Goal: Information Seeking & Learning: Learn about a topic

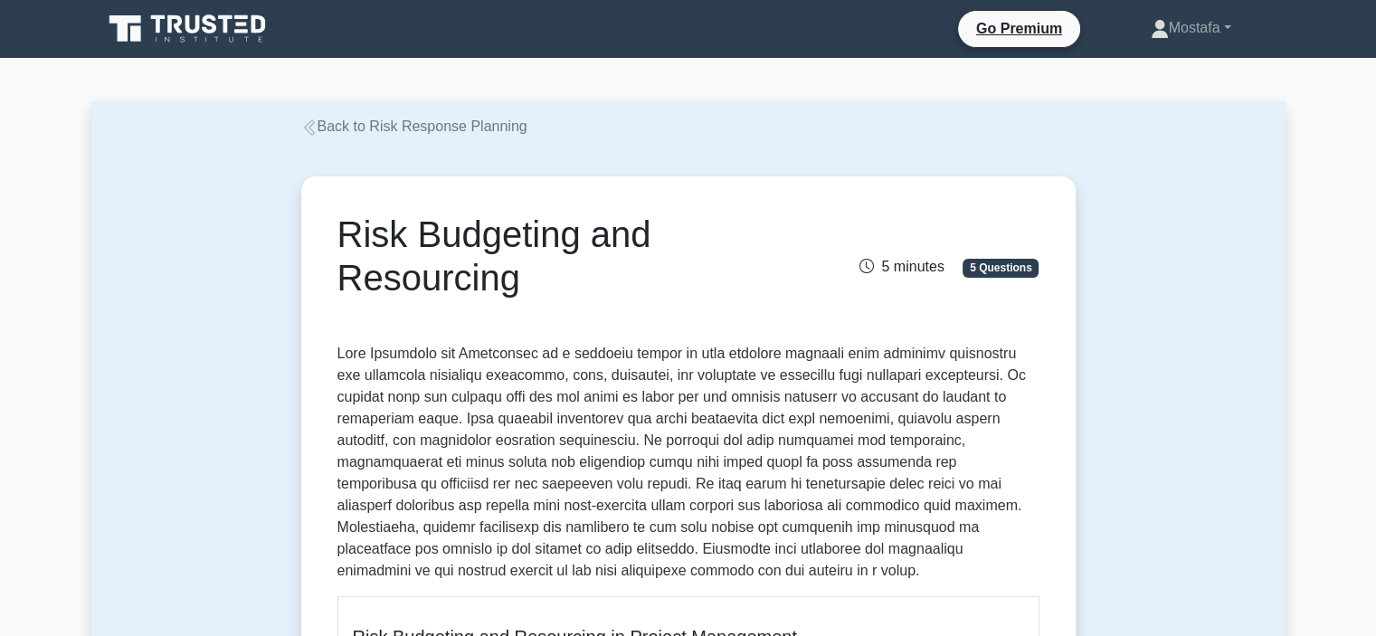
drag, startPoint x: 540, startPoint y: 281, endPoint x: 328, endPoint y: 237, distance: 217.2
click at [328, 237] on div "Risk Budgeting and Resourcing" at bounding box center [568, 260] width 482 height 94
copy h1 "Risk Budgeting and Resourcing"
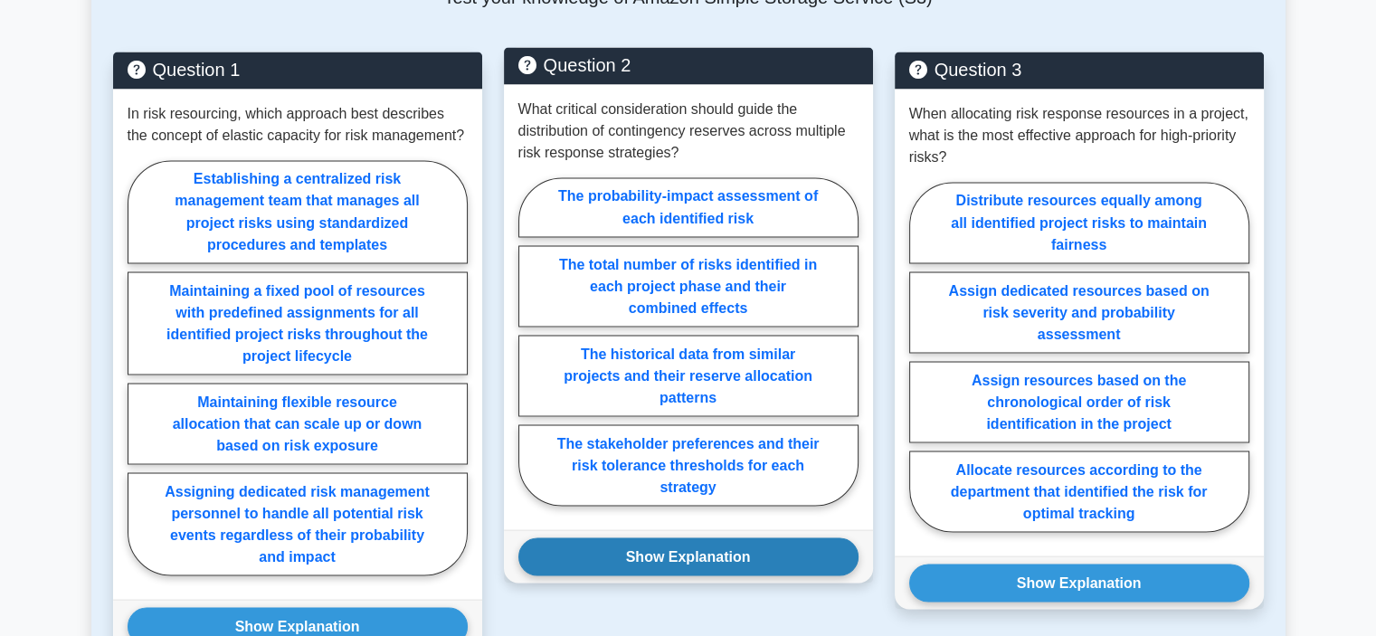
scroll to position [3348, 0]
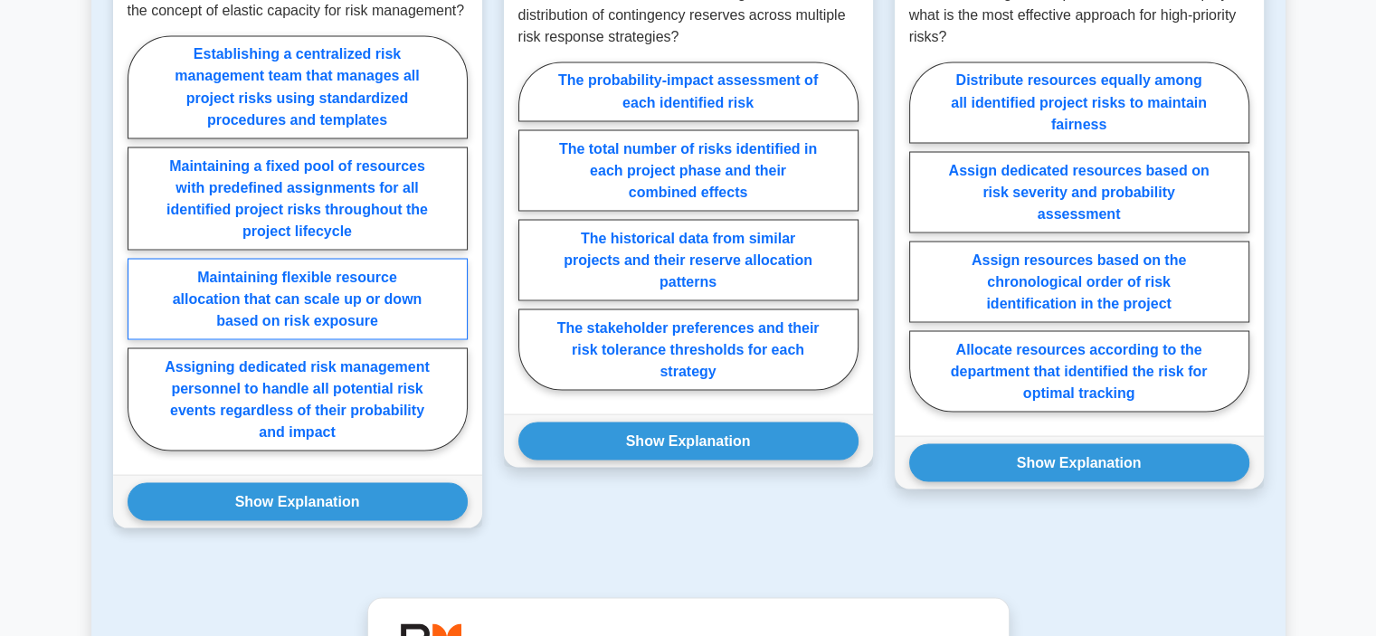
click at [423, 288] on label "Maintaining flexible resource allocation that can scale up or down based on ris…" at bounding box center [298, 298] width 340 height 81
click at [139, 254] on input "Maintaining flexible resource allocation that can scale up or down based on ris…" at bounding box center [134, 248] width 12 height 12
radio input "true"
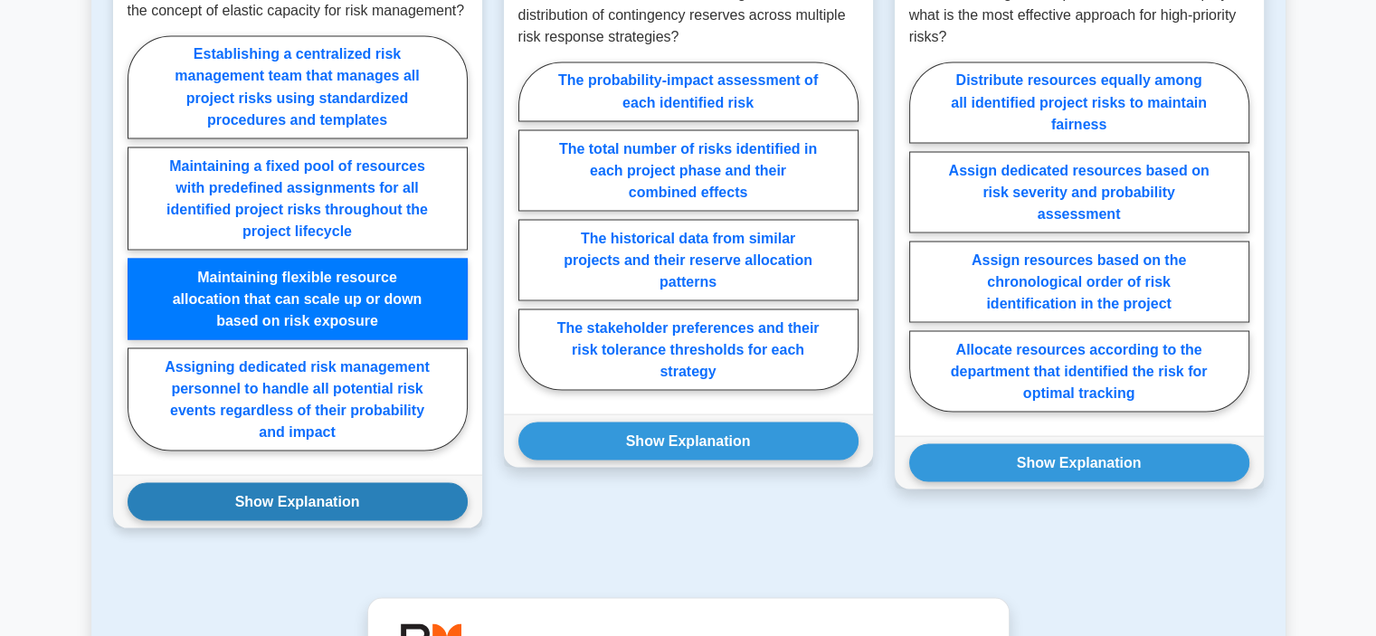
click at [394, 482] on button "Show Explanation" at bounding box center [298, 501] width 340 height 38
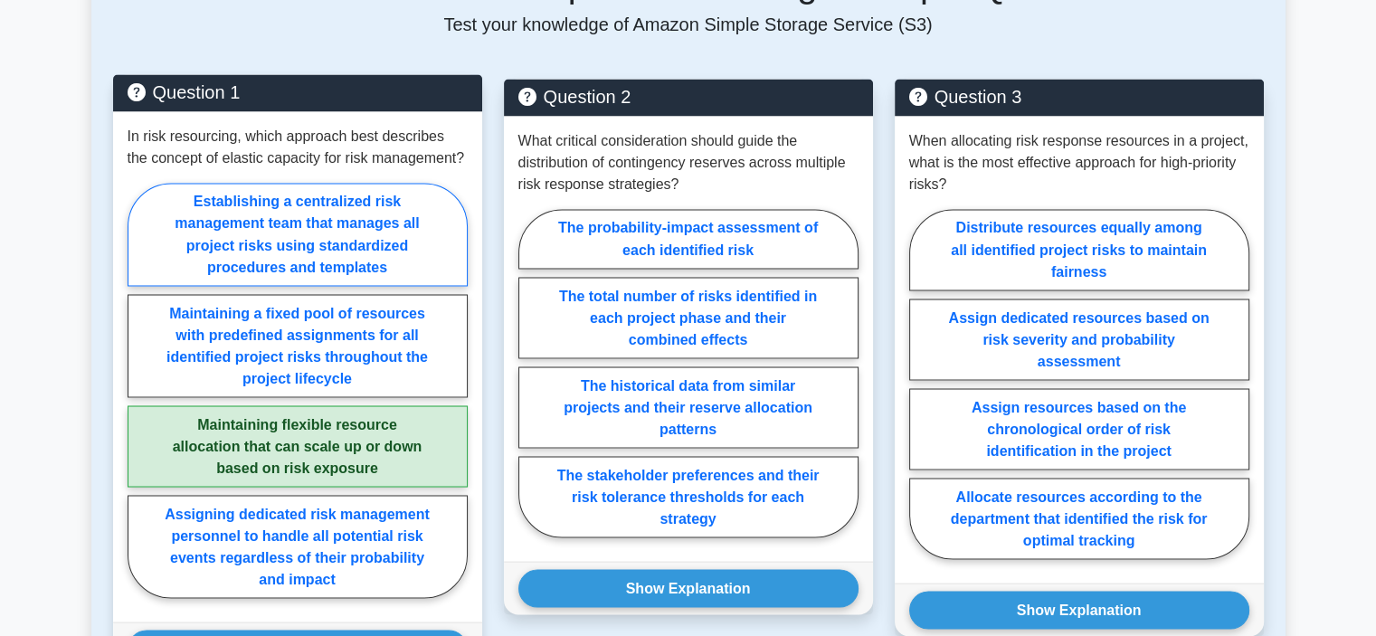
scroll to position [2986, 0]
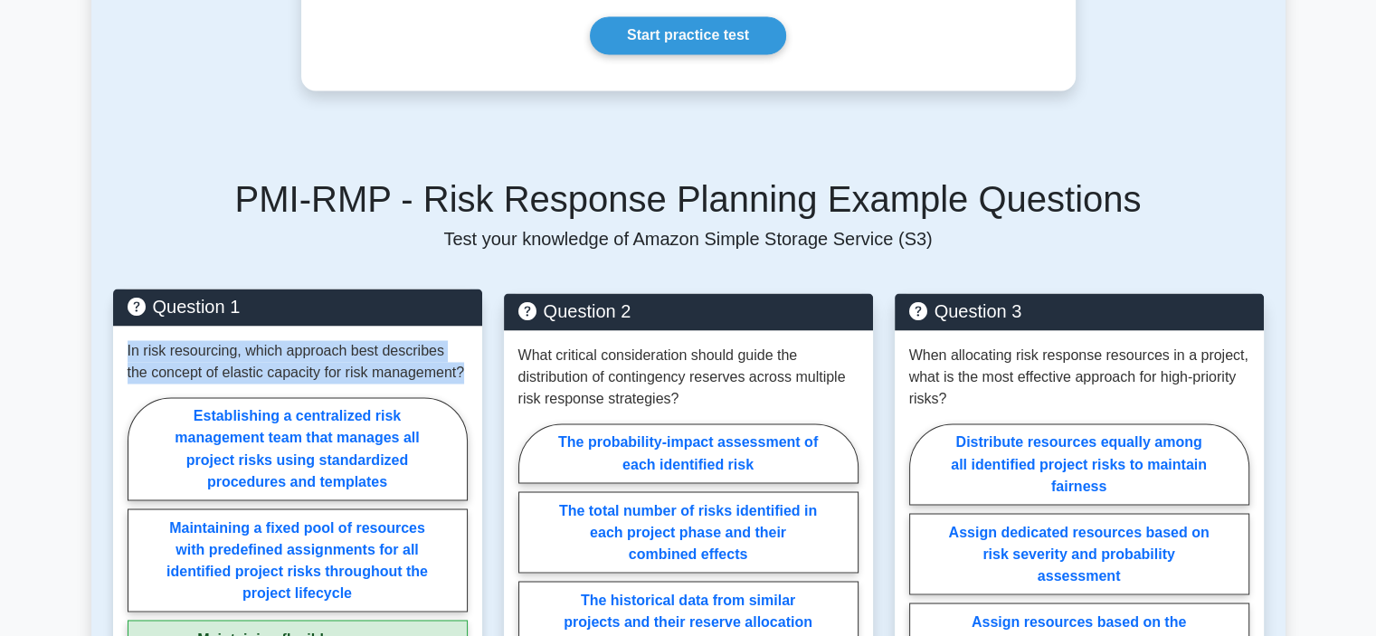
drag, startPoint x: 447, startPoint y: 356, endPoint x: 112, endPoint y: 334, distance: 335.5
click at [113, 334] on div "In risk resourcing, which approach best describes the concept of elastic capaci…" at bounding box center [297, 581] width 369 height 510
copy p "In risk resourcing, which approach best describes the concept of elastic capaci…"
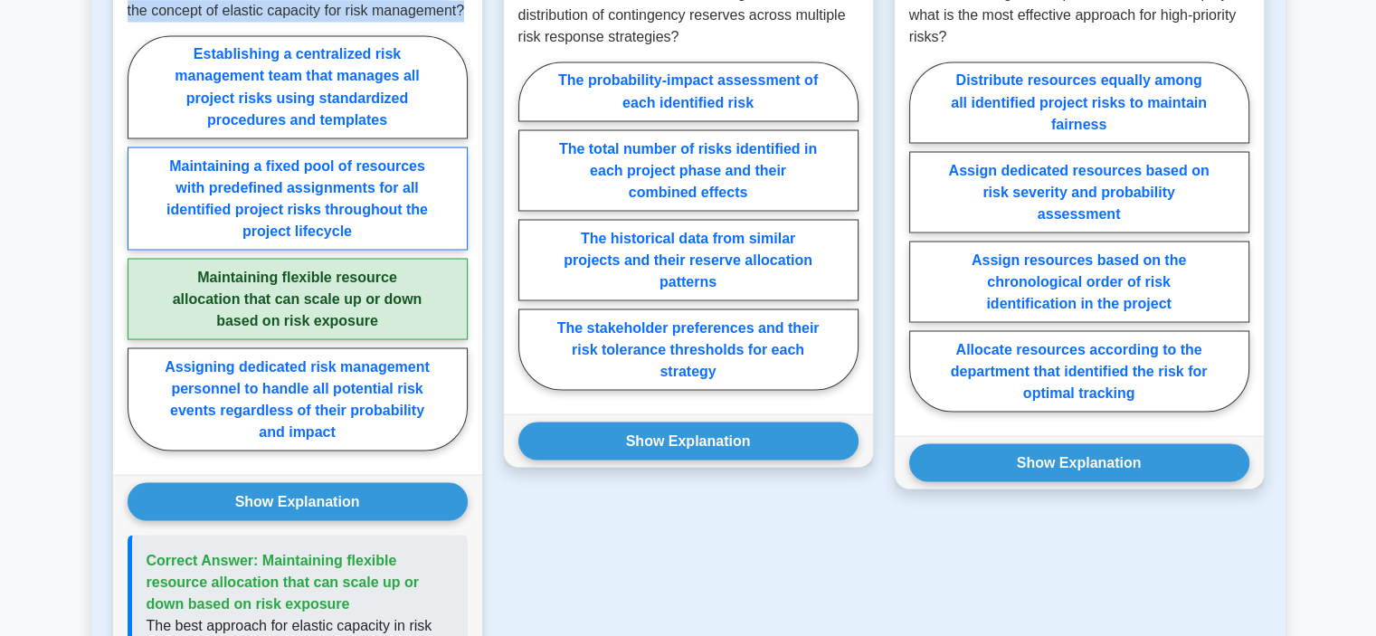
scroll to position [3438, 0]
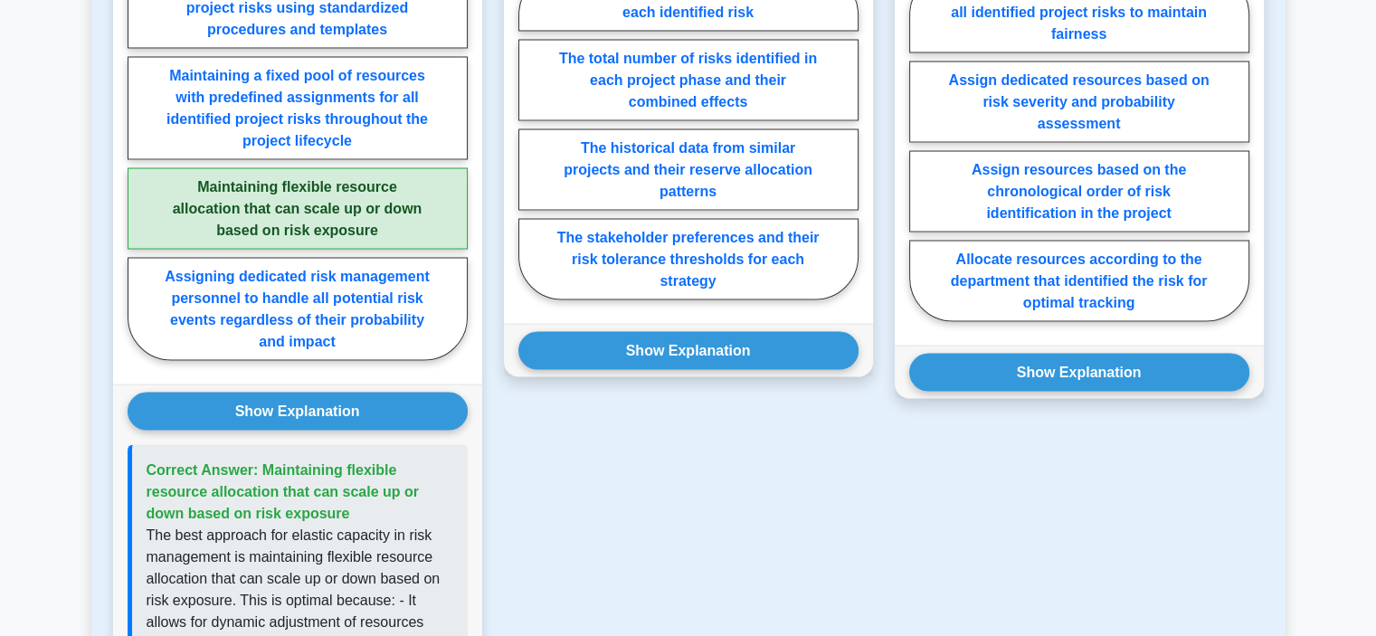
drag, startPoint x: 368, startPoint y: 490, endPoint x: 261, endPoint y: 445, distance: 116.8
click at [261, 459] on p "Correct Answer: Maintaining flexible resource allocation that can scale up or d…" at bounding box center [300, 491] width 307 height 65
copy span "Maintaining flexible resource allocation that can scale up or down based on ris…"
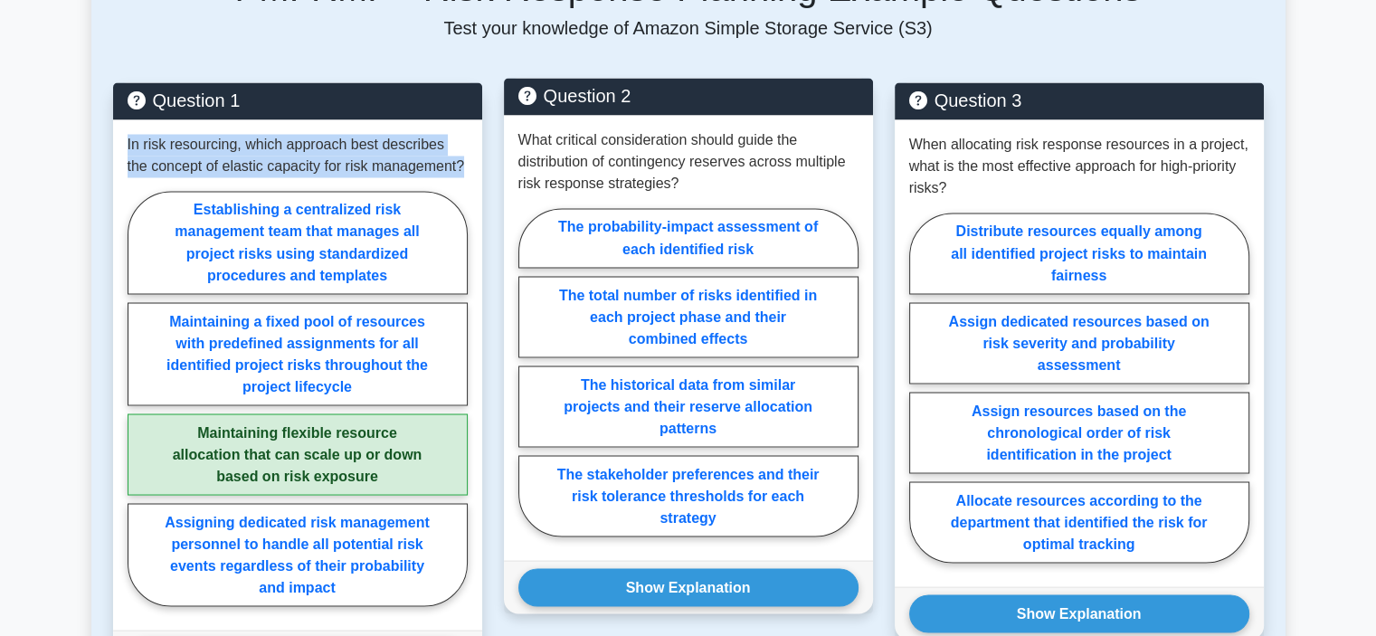
scroll to position [3167, 0]
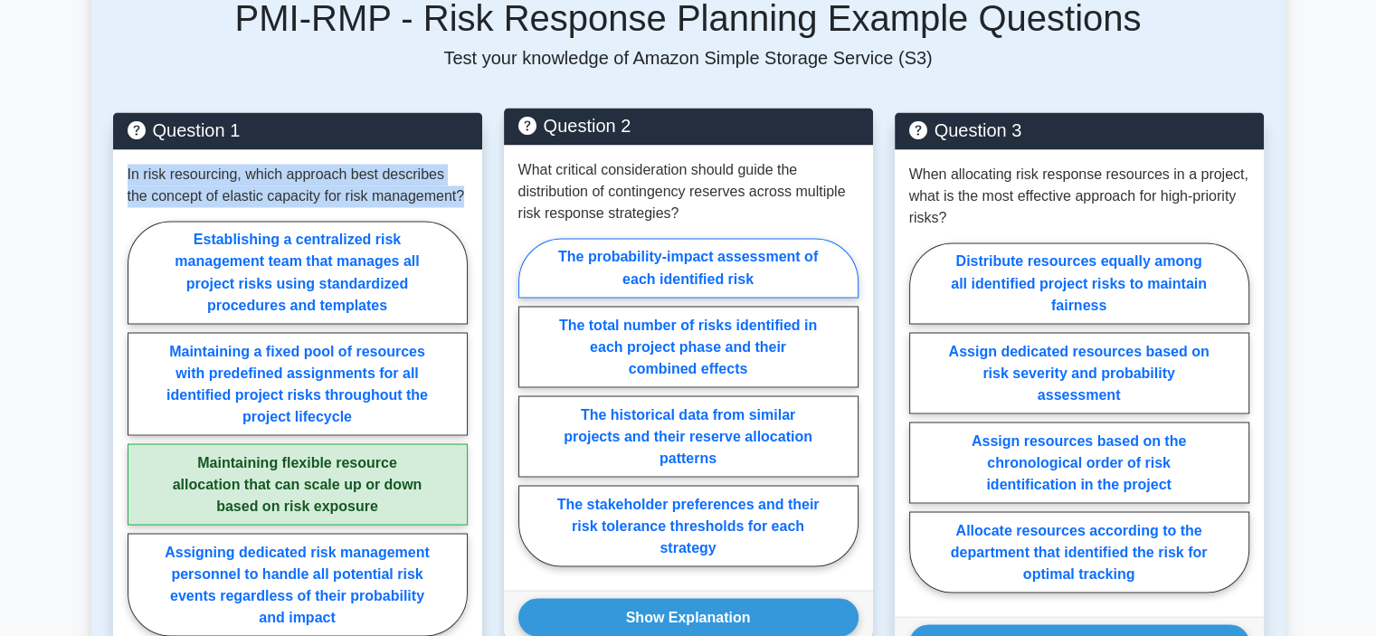
click at [803, 261] on label "The probability-impact assessment of each identified risk" at bounding box center [688, 268] width 340 height 60
click at [530, 402] on input "The probability-impact assessment of each identified risk" at bounding box center [524, 408] width 12 height 12
radio input "true"
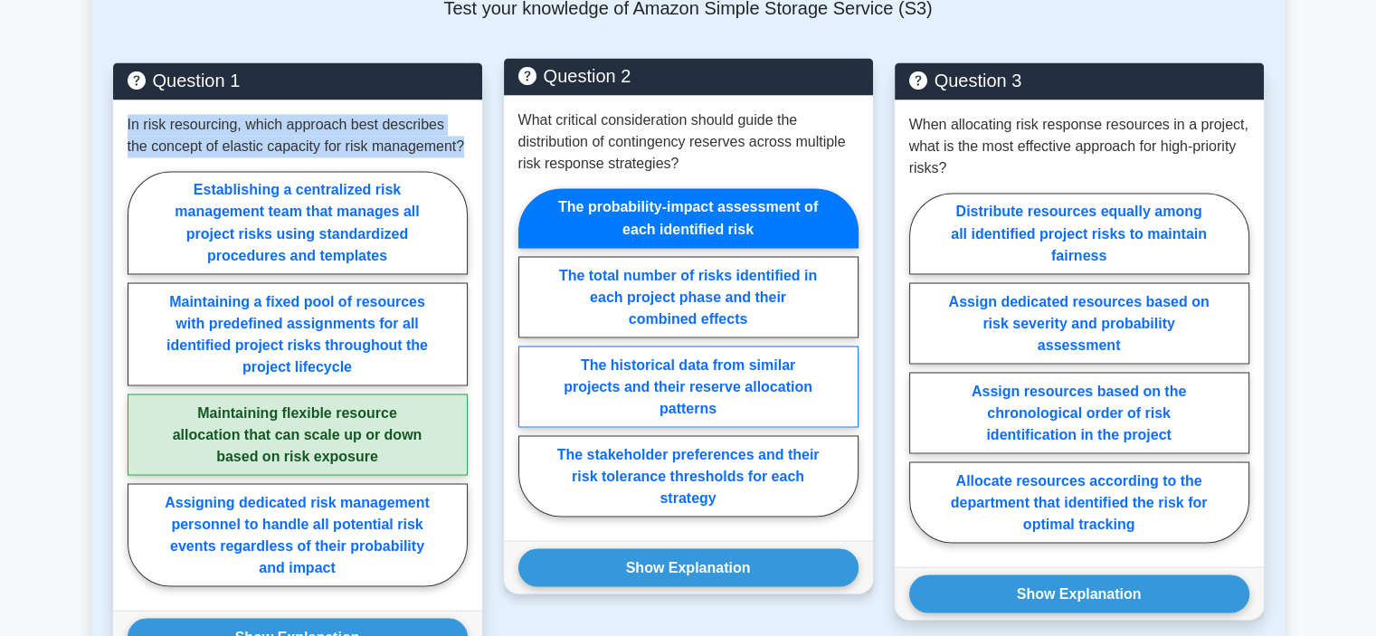
scroll to position [3257, 0]
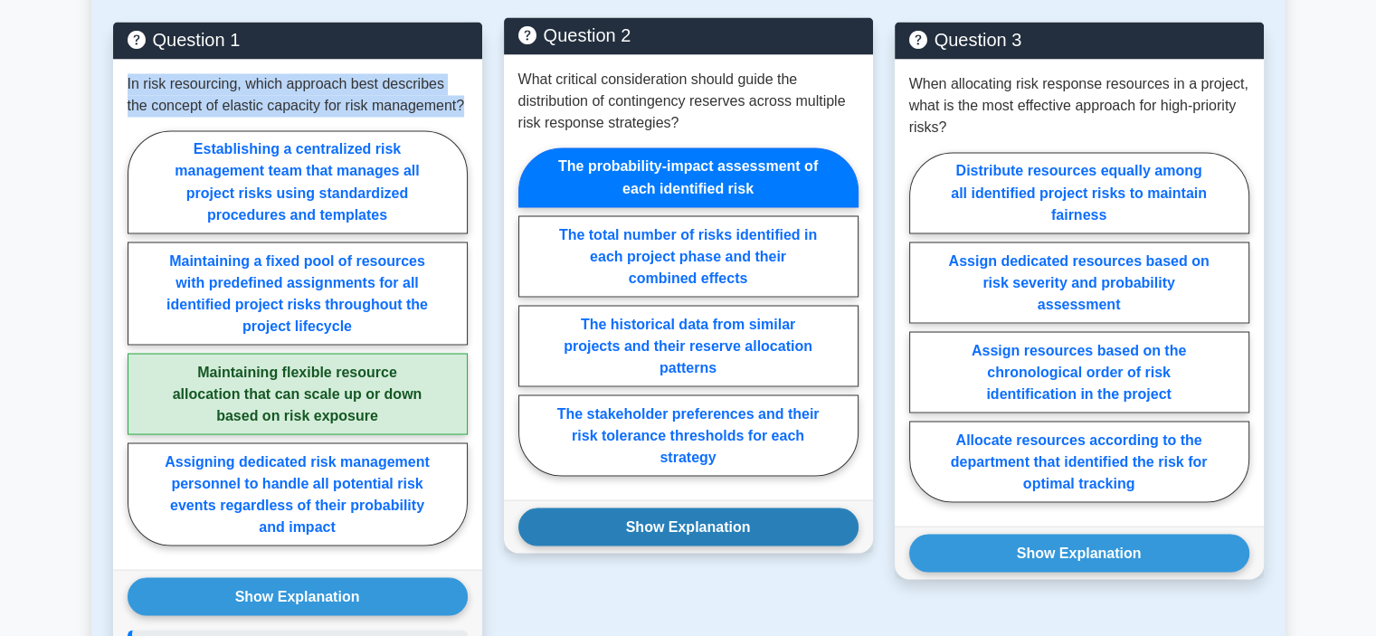
click at [793, 508] on button "Show Explanation" at bounding box center [688, 527] width 340 height 38
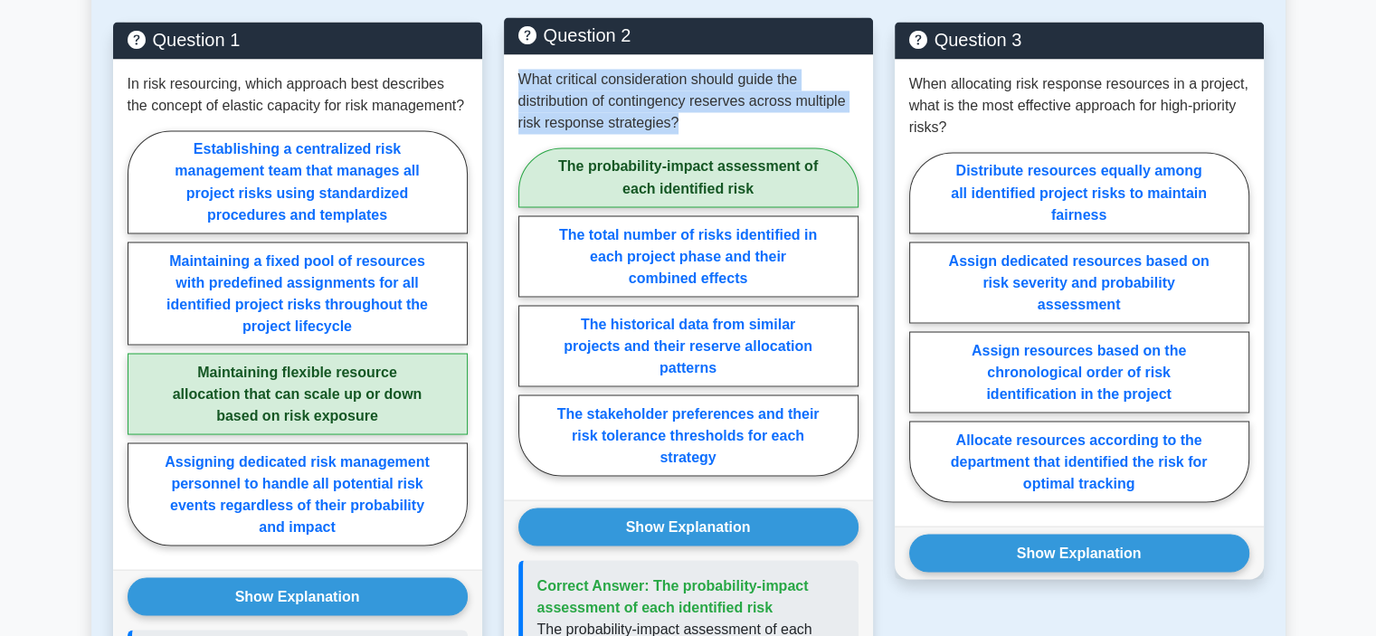
drag, startPoint x: 683, startPoint y: 98, endPoint x: 517, endPoint y: 55, distance: 171.8
click at [517, 55] on div "What critical consideration should guide the distribution of contingency reserv…" at bounding box center [688, 276] width 369 height 445
copy p "What critical consideration should guide the distribution of contingency reserv…"
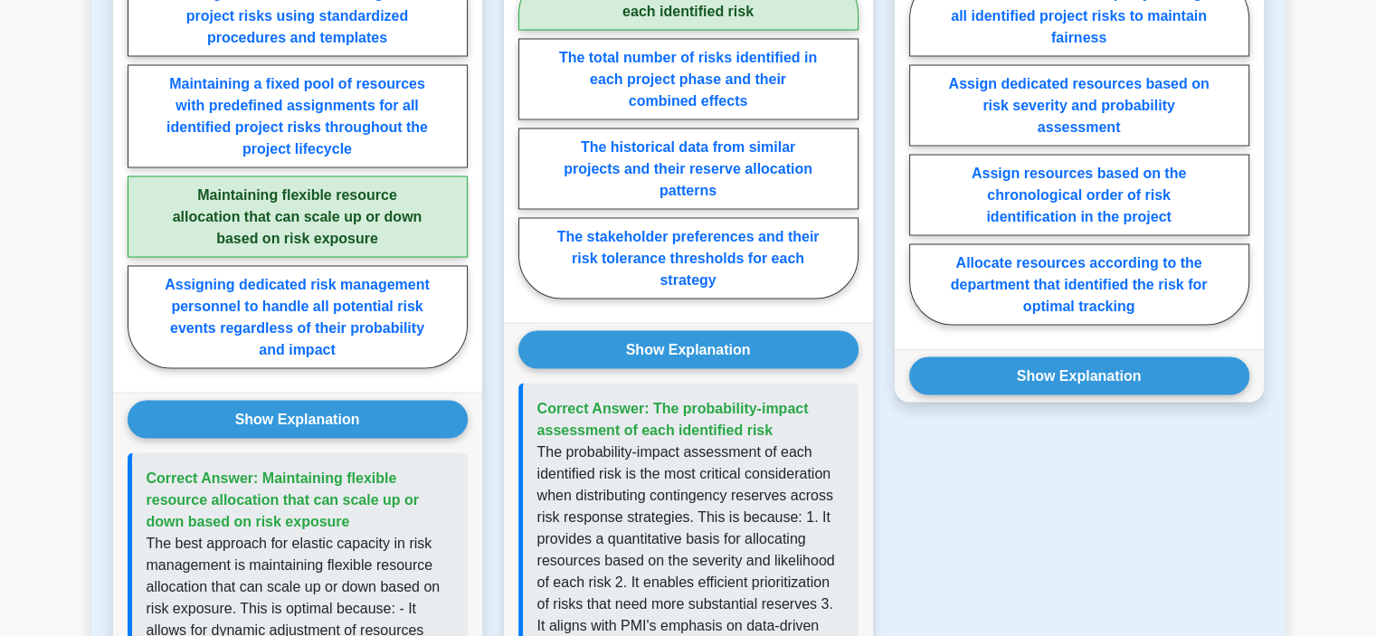
scroll to position [3438, 0]
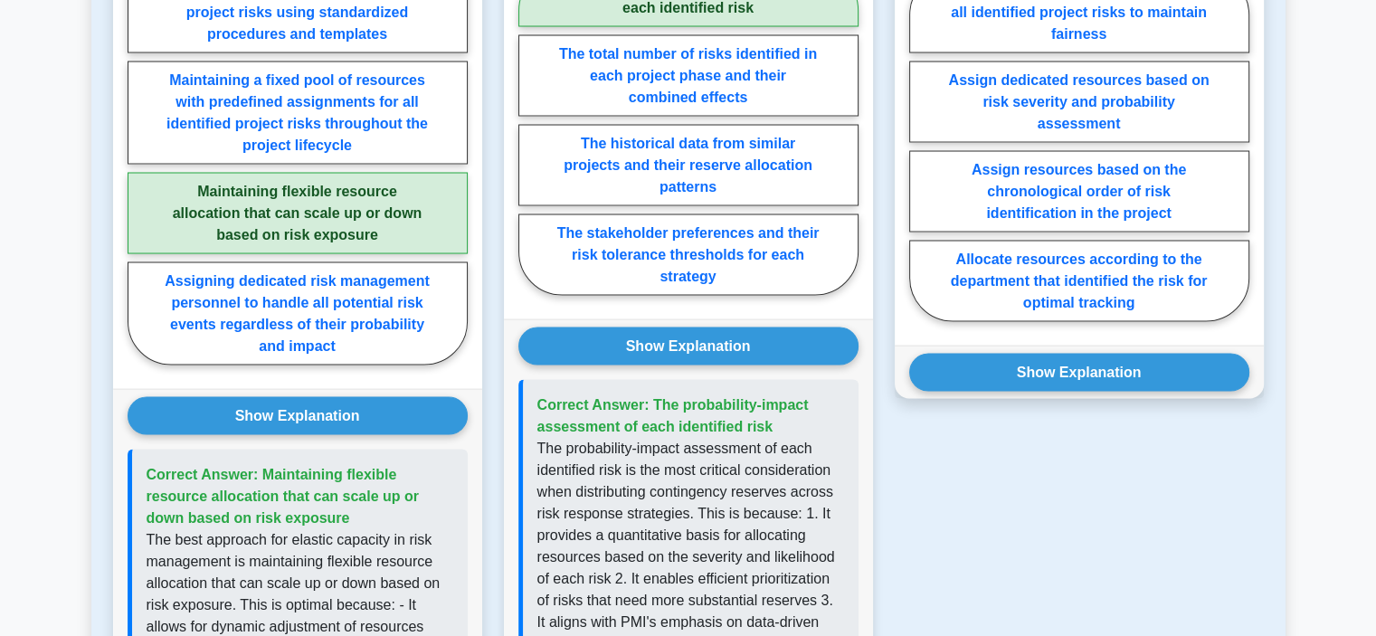
drag, startPoint x: 778, startPoint y: 404, endPoint x: 651, endPoint y: 377, distance: 130.2
click at [651, 394] on p "Correct Answer: The probability-impact assessment of each identified risk" at bounding box center [690, 415] width 307 height 43
copy span "The probability-impact assessment of each identified risk"
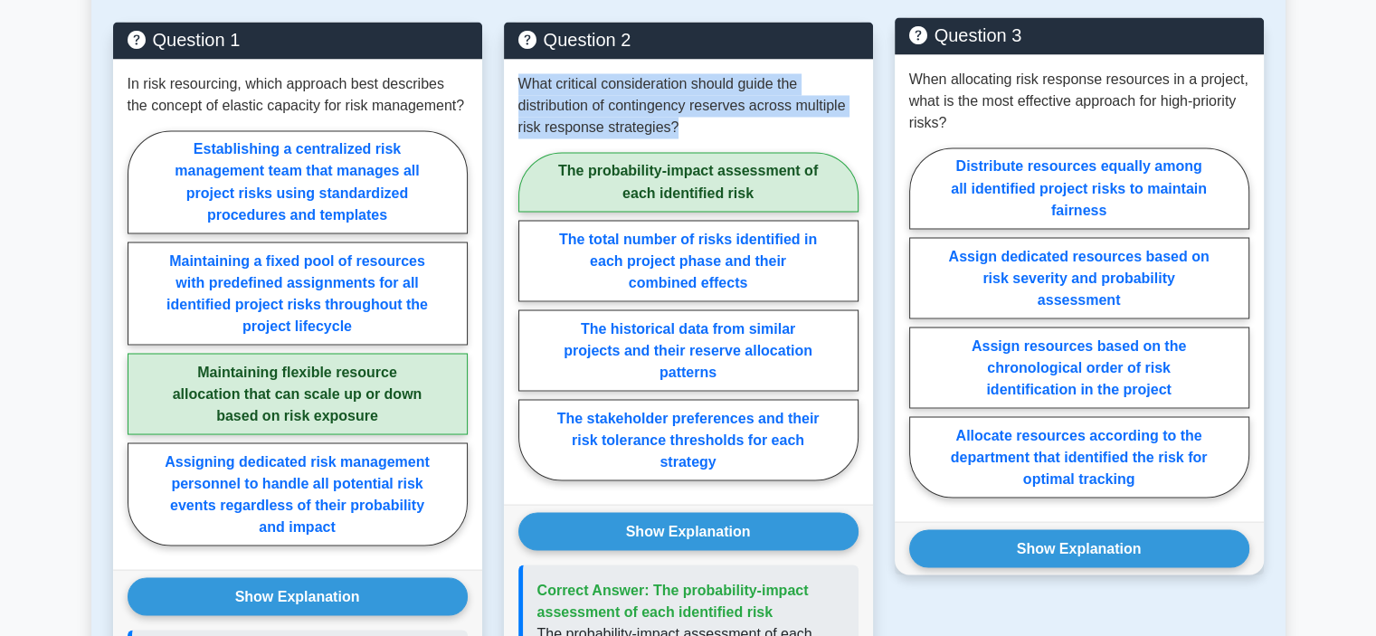
scroll to position [3257, 0]
click at [1199, 260] on label "Assign dedicated resources based on risk severity and probability assessment" at bounding box center [1079, 277] width 340 height 81
click at [921, 322] on input "Assign dedicated resources based on risk severity and probability assessment" at bounding box center [915, 328] width 12 height 12
radio input "true"
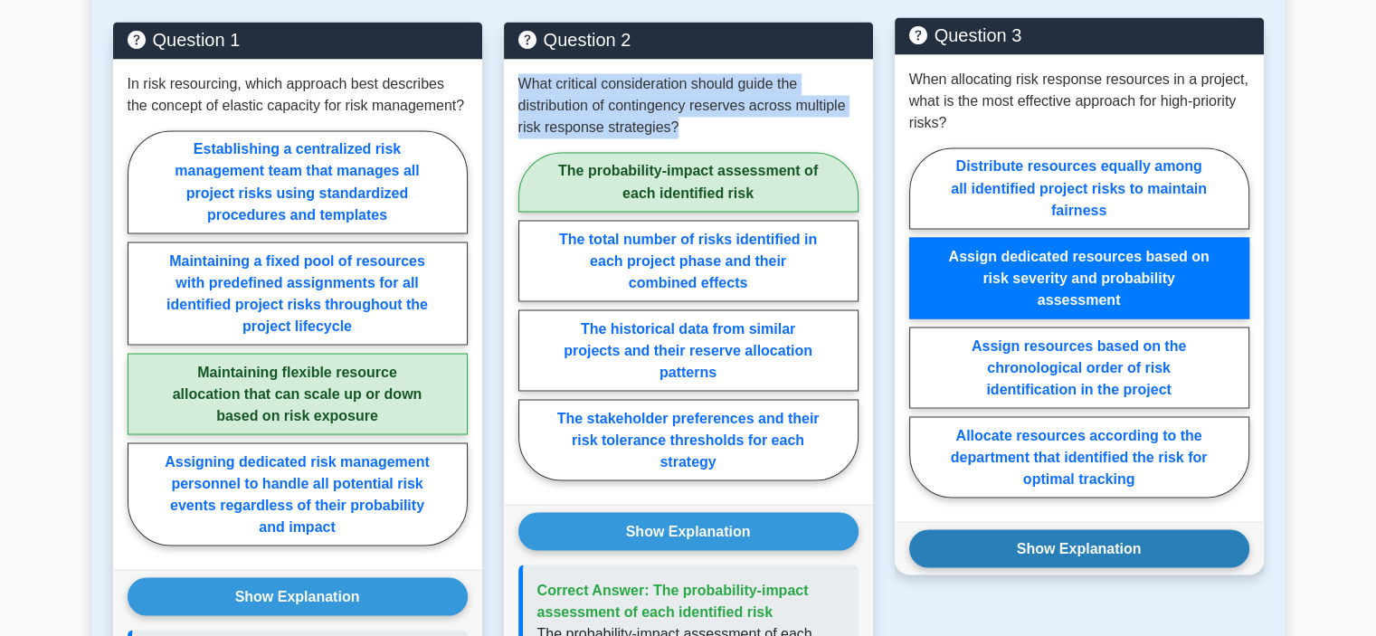
click at [1193, 529] on button "Show Explanation" at bounding box center [1079, 548] width 340 height 38
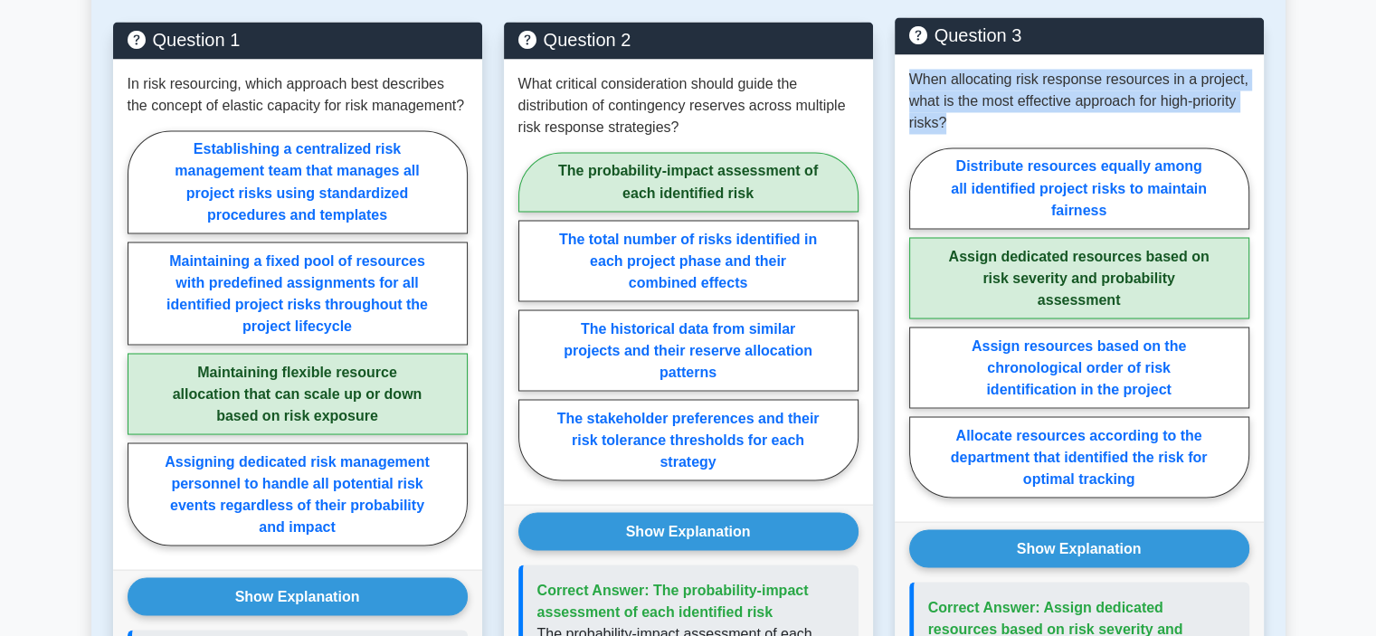
drag, startPoint x: 955, startPoint y: 99, endPoint x: 902, endPoint y: 62, distance: 64.3
click at [902, 62] on div "When allocating risk response resources in a project, what is the most effectiv…" at bounding box center [1079, 287] width 369 height 467
copy p "When allocating risk response resources in a project, what is the most effectiv…"
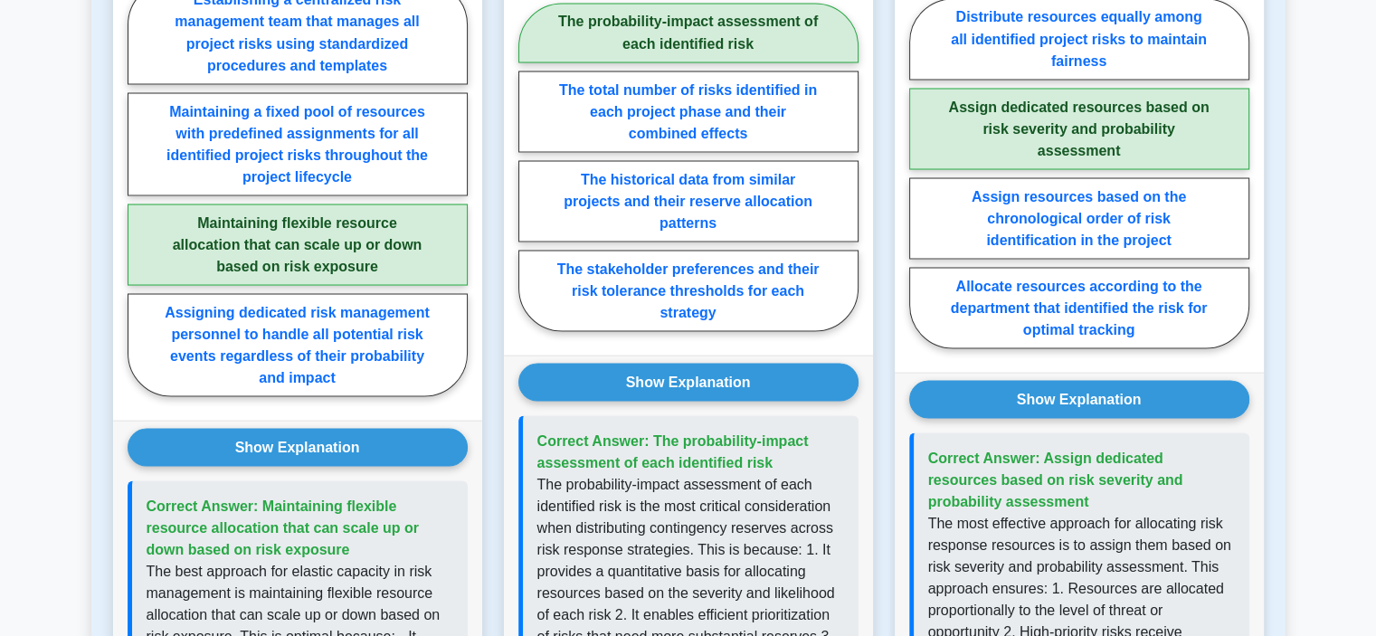
scroll to position [3438, 0]
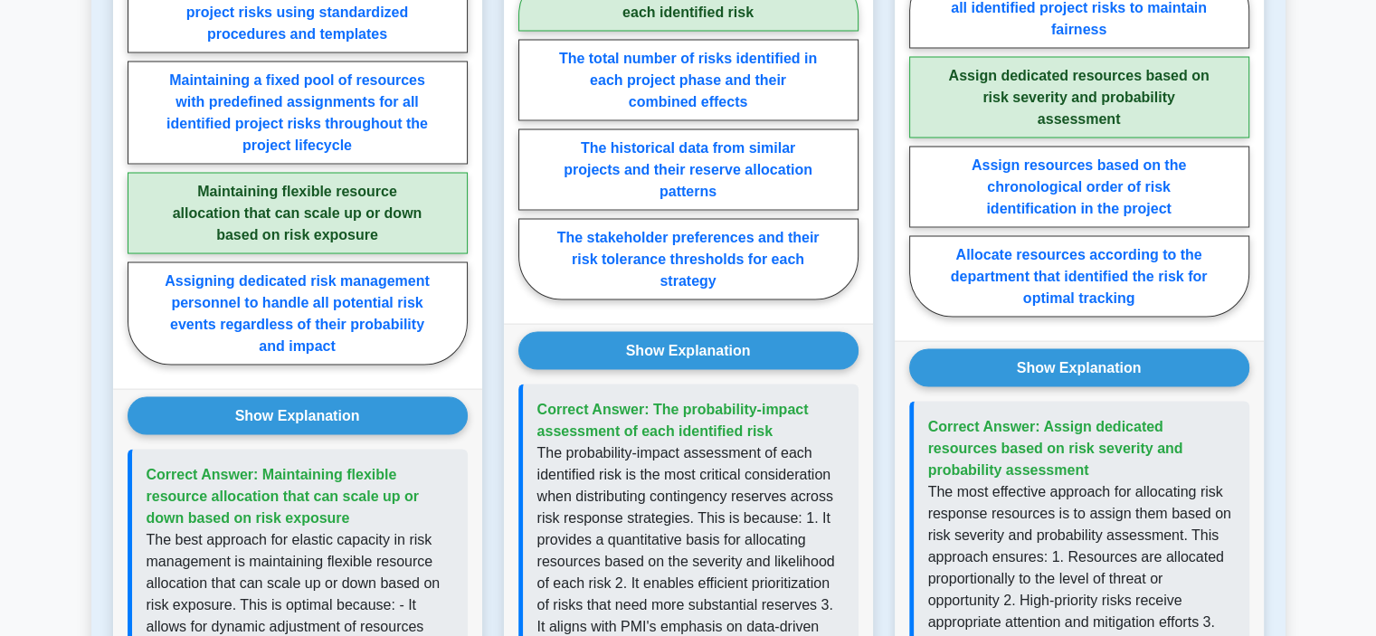
drag, startPoint x: 1013, startPoint y: 448, endPoint x: 1039, endPoint y: 396, distance: 57.5
click at [1039, 415] on p "Correct Answer: Assign dedicated resources based on risk severity and probabili…" at bounding box center [1081, 447] width 307 height 65
copy span "Assign dedicated resources based on risk severity and probability assessment"
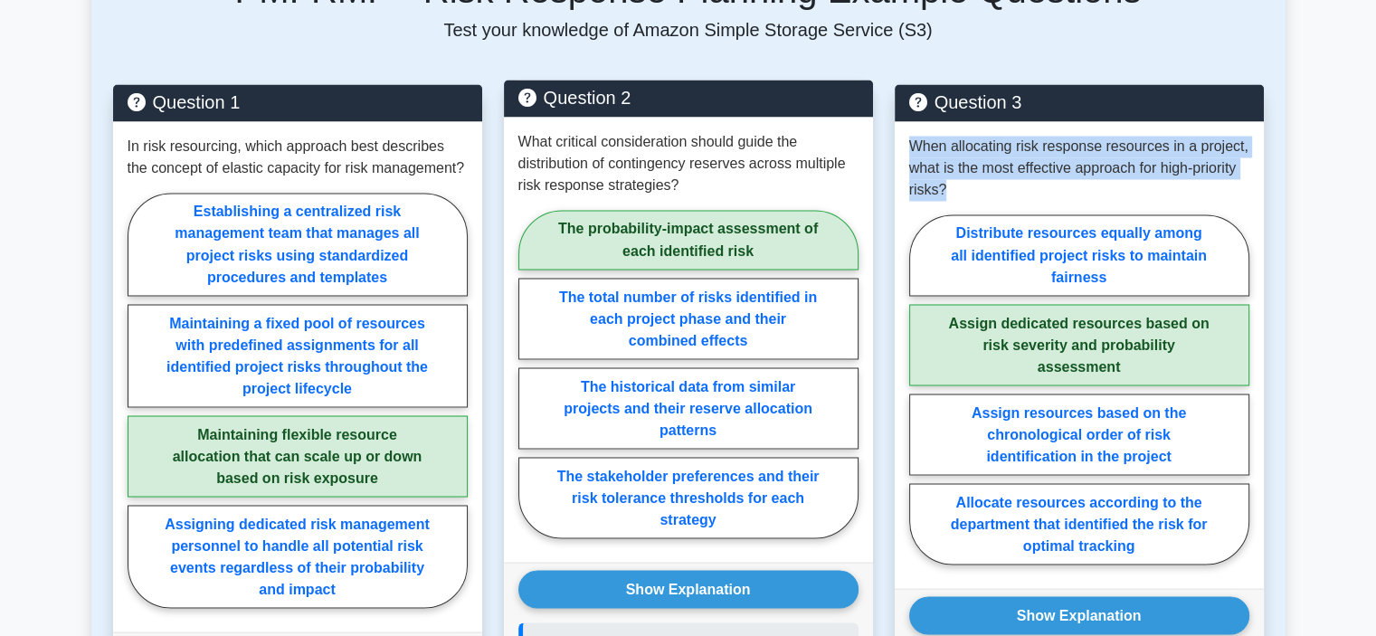
scroll to position [2986, 0]
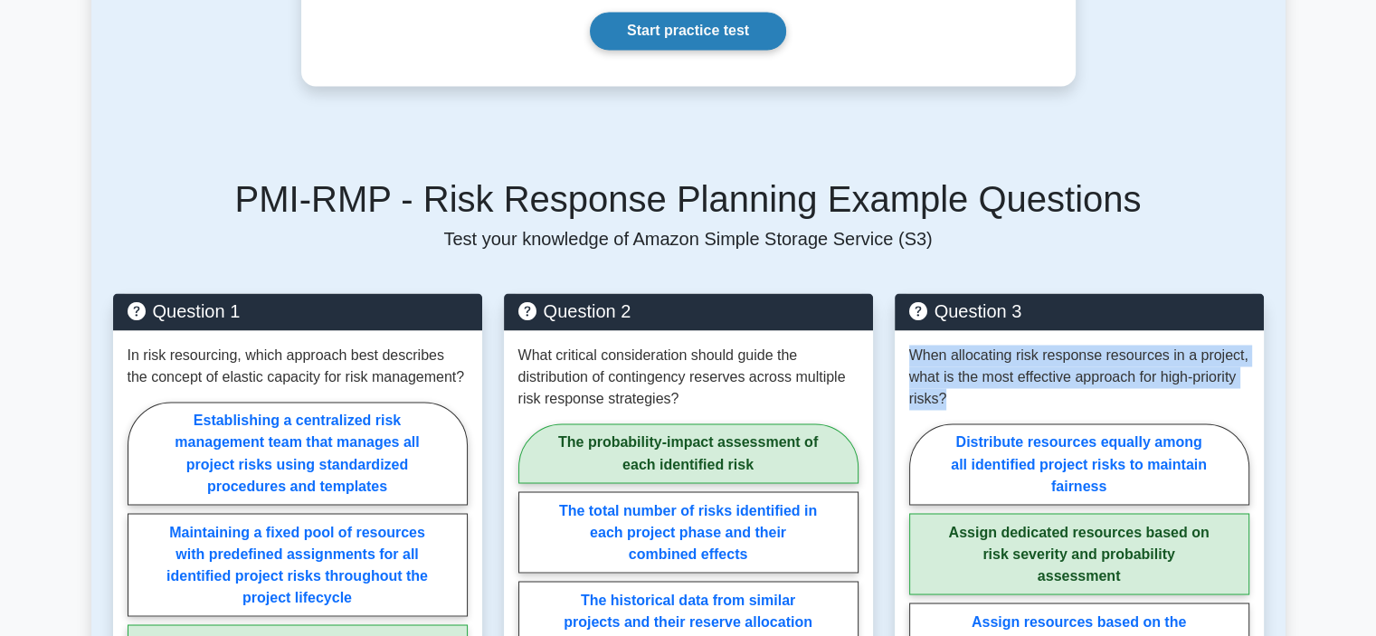
click at [735, 12] on link "Start practice test" at bounding box center [688, 31] width 196 height 38
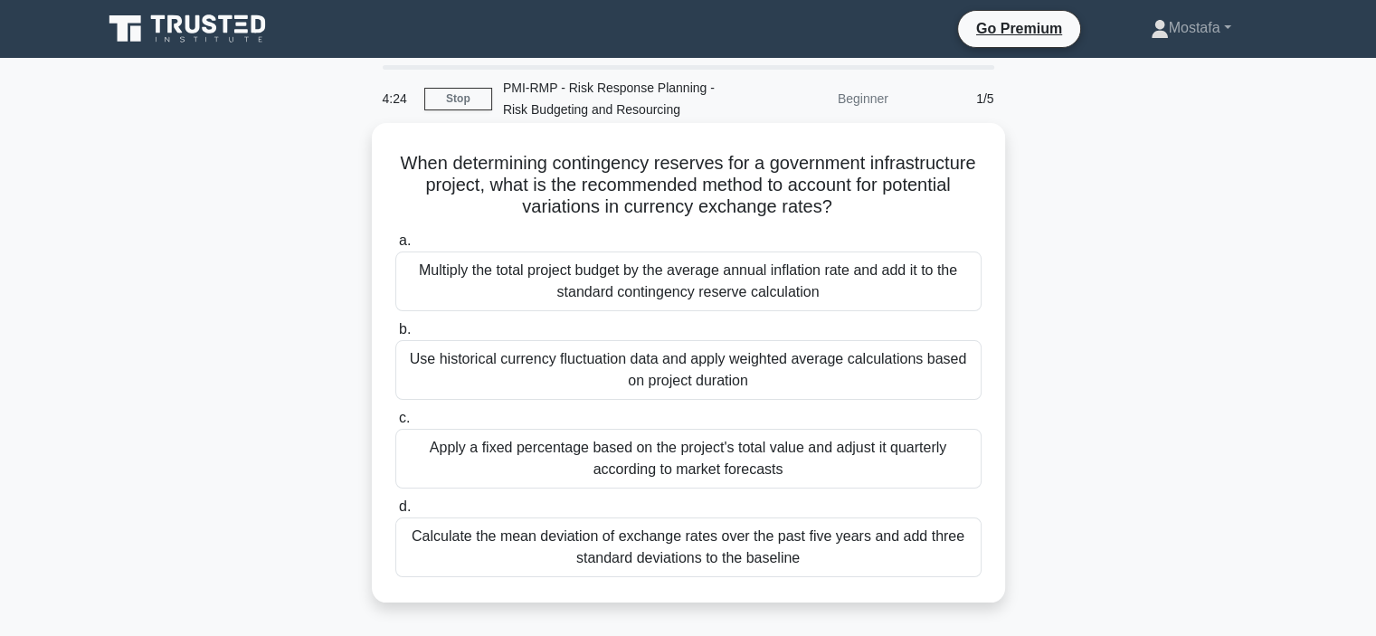
click at [832, 379] on div "Use historical currency fluctuation data and apply weighted average calculation…" at bounding box center [688, 370] width 586 height 60
click at [395, 336] on input "b. Use historical currency fluctuation data and apply weighted average calculat…" at bounding box center [395, 330] width 0 height 12
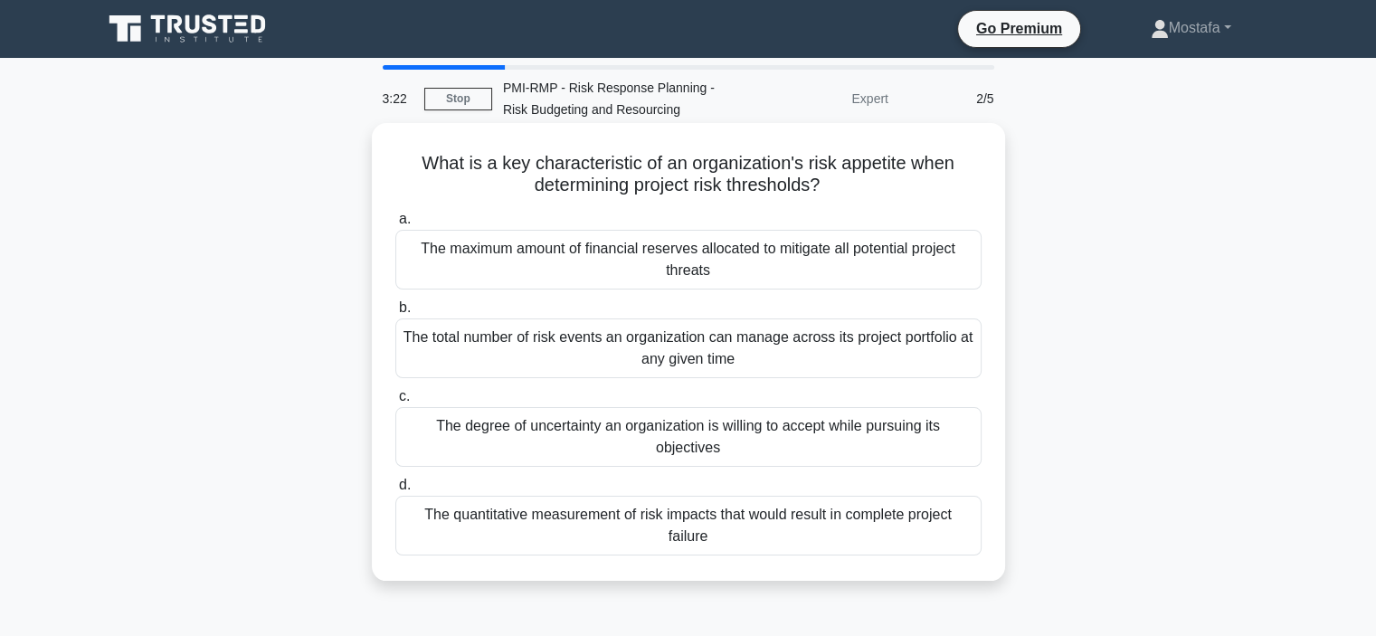
click at [924, 270] on div "The maximum amount of financial reserves allocated to mitigate all potential pr…" at bounding box center [688, 260] width 586 height 60
click at [395, 225] on input "a. The maximum amount of financial reserves allocated to mitigate all potential…" at bounding box center [395, 220] width 0 height 12
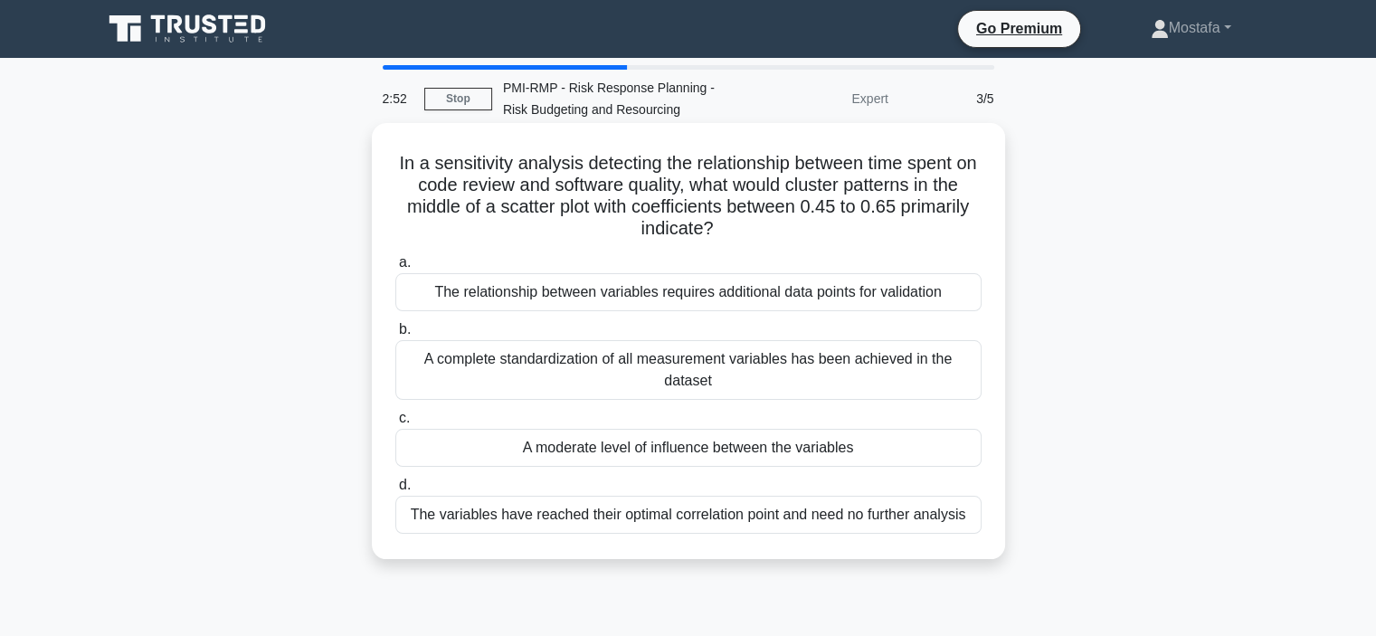
click at [936, 449] on div "A moderate level of influence between the variables" at bounding box center [688, 448] width 586 height 38
click at [395, 424] on input "c. A moderate level of influence between the variables" at bounding box center [395, 419] width 0 height 12
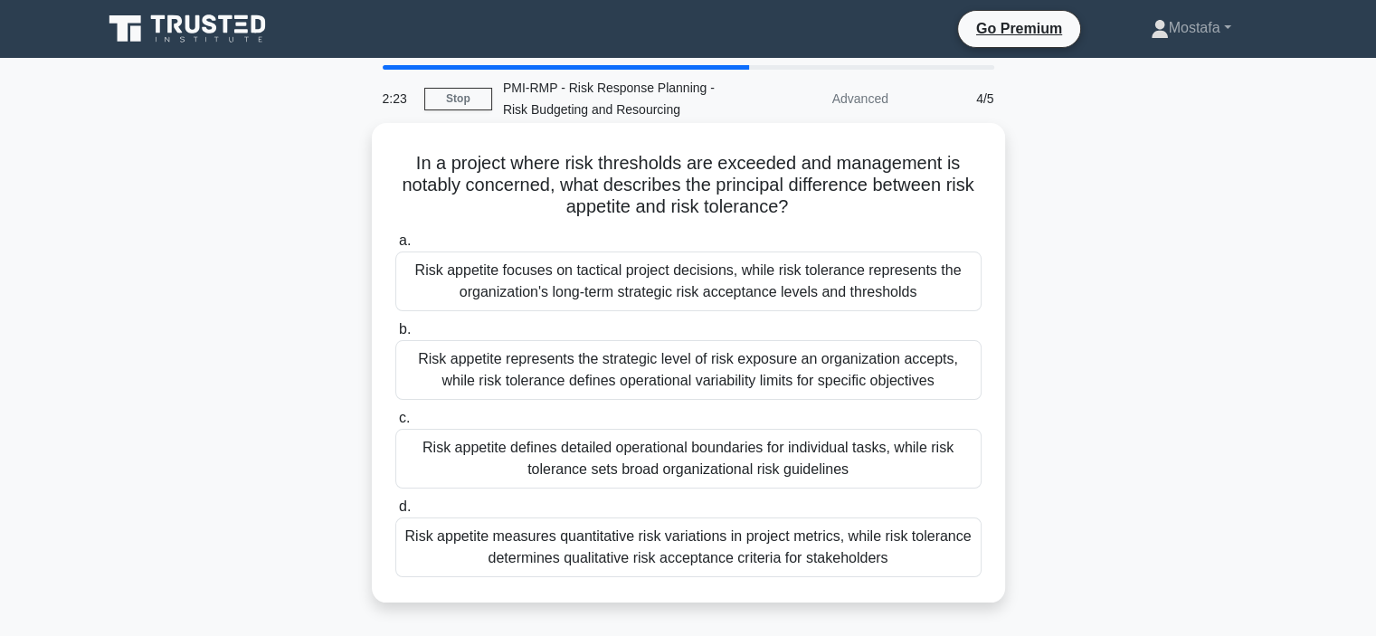
click at [945, 385] on div "Risk appetite represents the strategic level of risk exposure an organization a…" at bounding box center [688, 370] width 586 height 60
click at [395, 336] on input "b. Risk appetite represents the strategic level of risk exposure an organizatio…" at bounding box center [395, 330] width 0 height 12
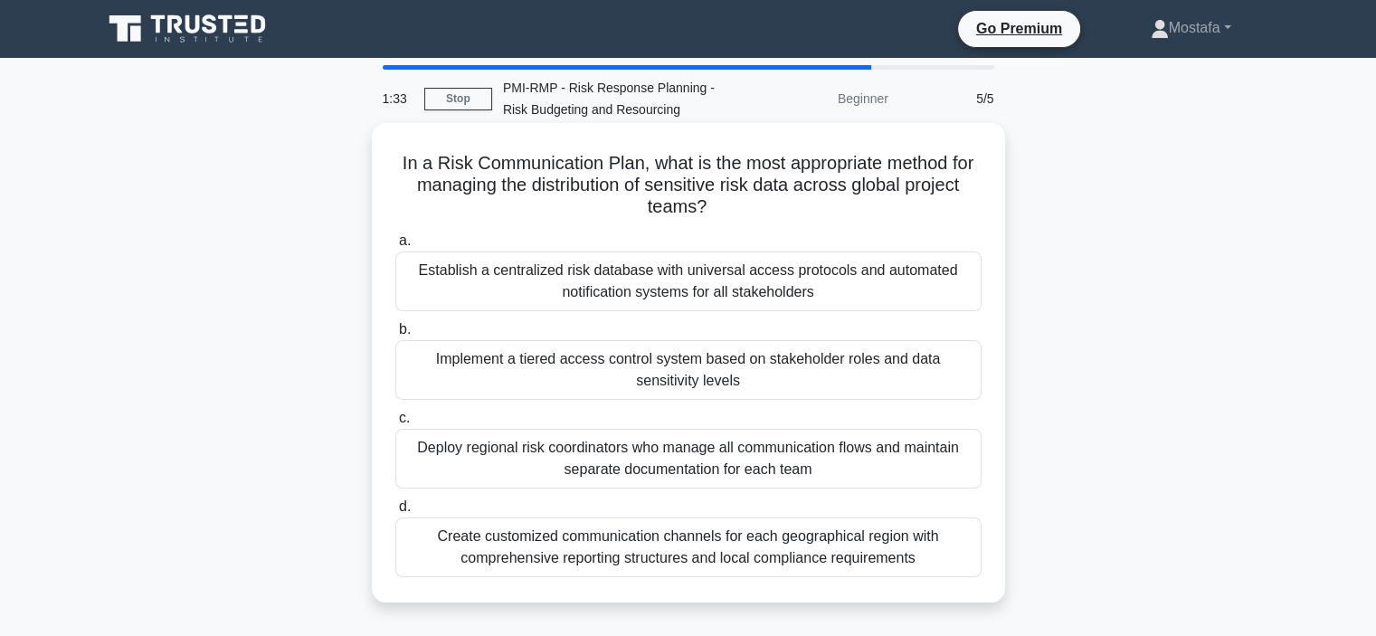
click at [961, 382] on div "Implement a tiered access control system based on stakeholder roles and data se…" at bounding box center [688, 370] width 586 height 60
click at [395, 336] on input "b. Implement a tiered access control system based on stakeholder roles and data…" at bounding box center [395, 330] width 0 height 12
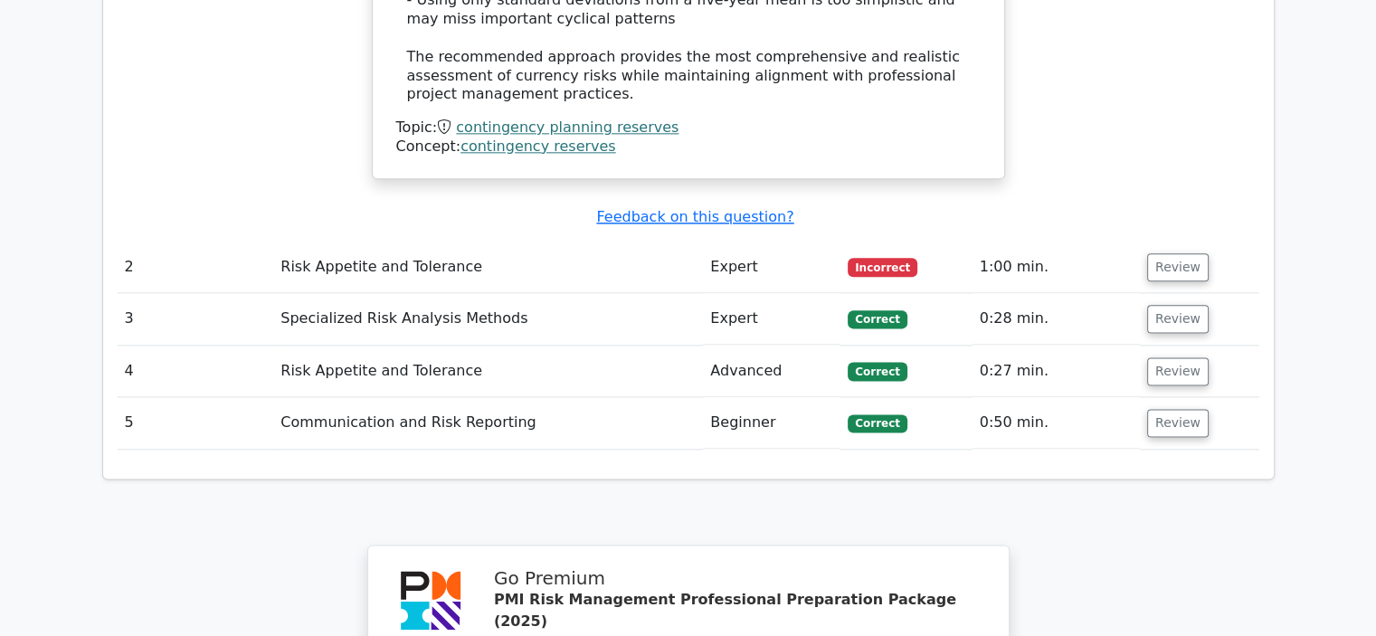
scroll to position [2171, 0]
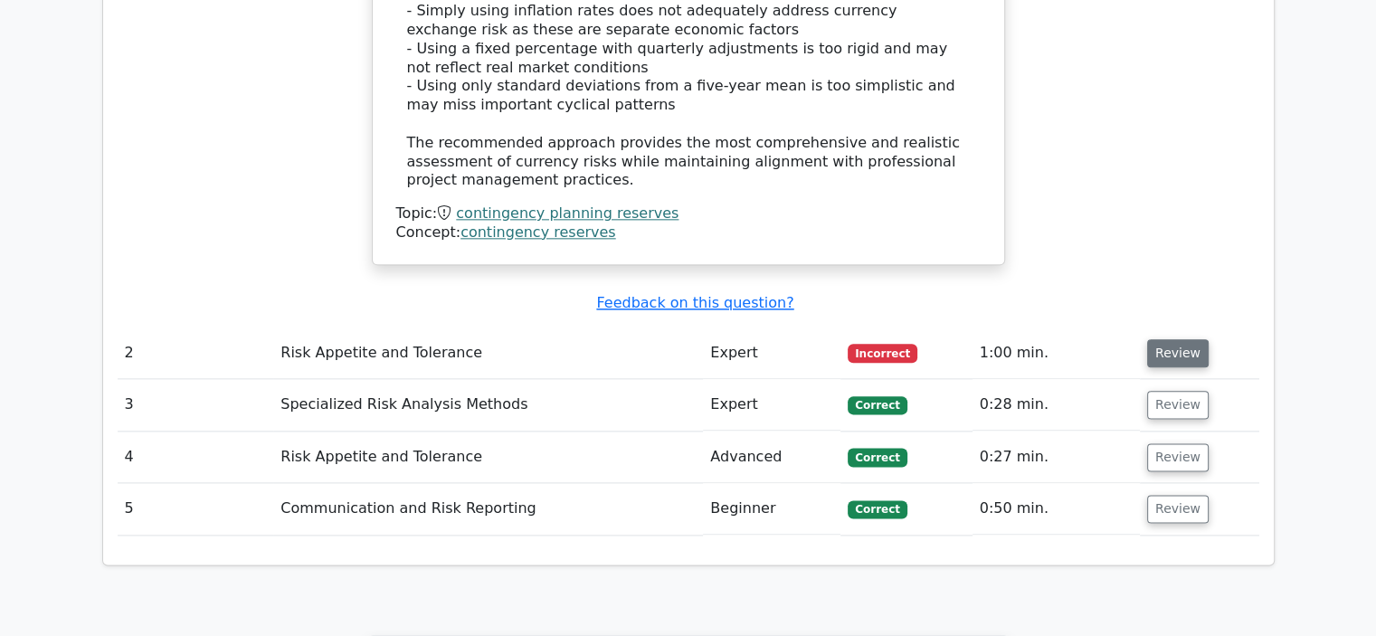
click at [1155, 339] on button "Review" at bounding box center [1178, 353] width 62 height 28
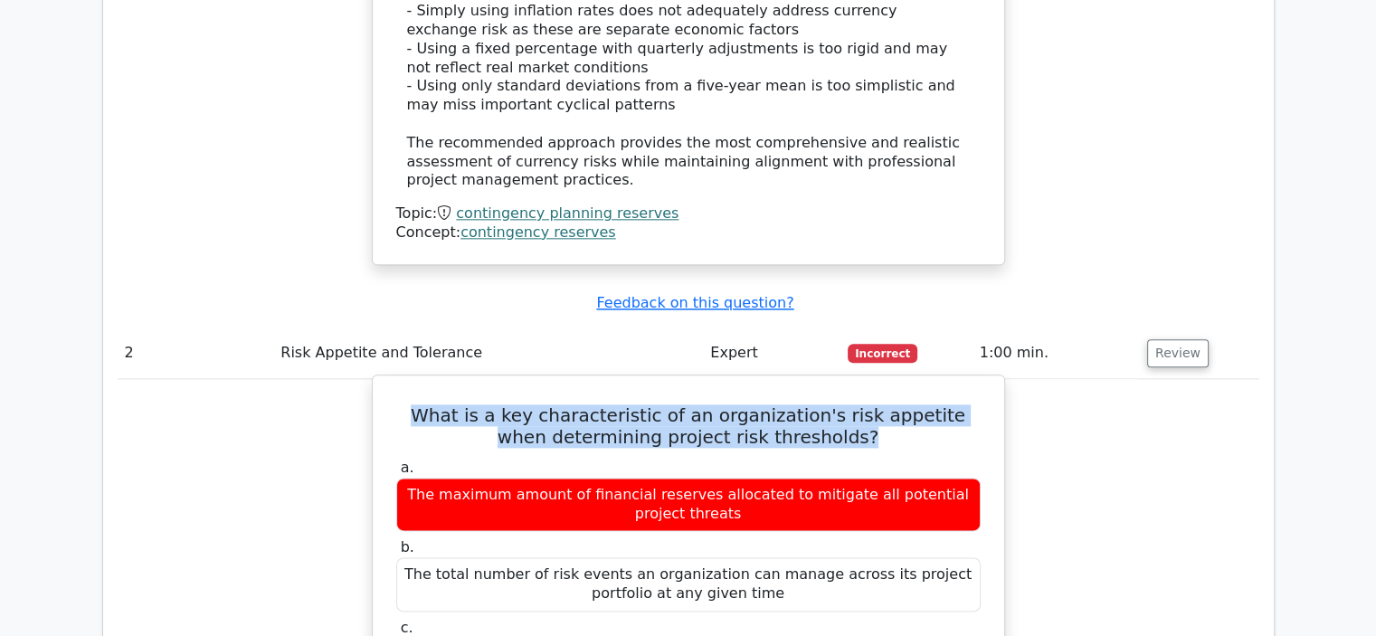
drag, startPoint x: 840, startPoint y: 355, endPoint x: 414, endPoint y: 321, distance: 426.6
click at [414, 404] on h5 "What is a key characteristic of an organization's risk appetite when determinin…" at bounding box center [688, 425] width 588 height 43
copy h5 "What is a key characteristic of an organization's risk appetite when determinin…"
drag, startPoint x: 727, startPoint y: 588, endPoint x: 413, endPoint y: 564, distance: 314.0
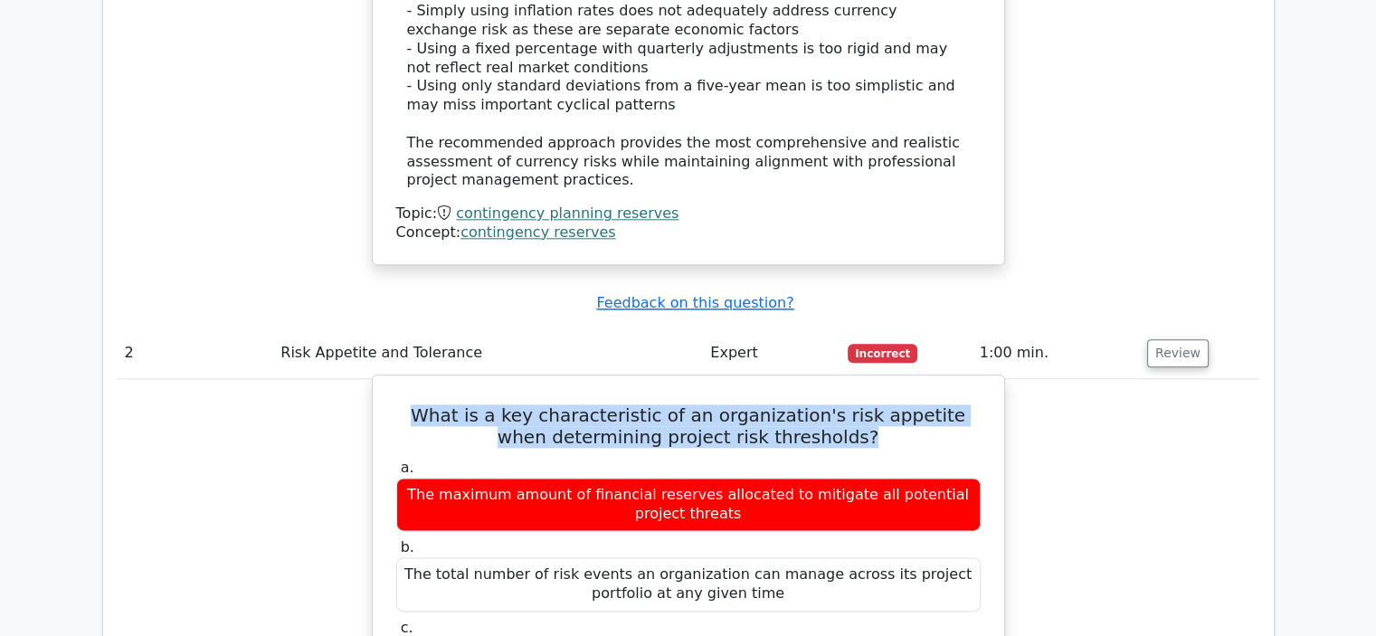
copy div "The degree of uncertainty an organization is willing to accept while pursuing i…"
